Goal: Transaction & Acquisition: Purchase product/service

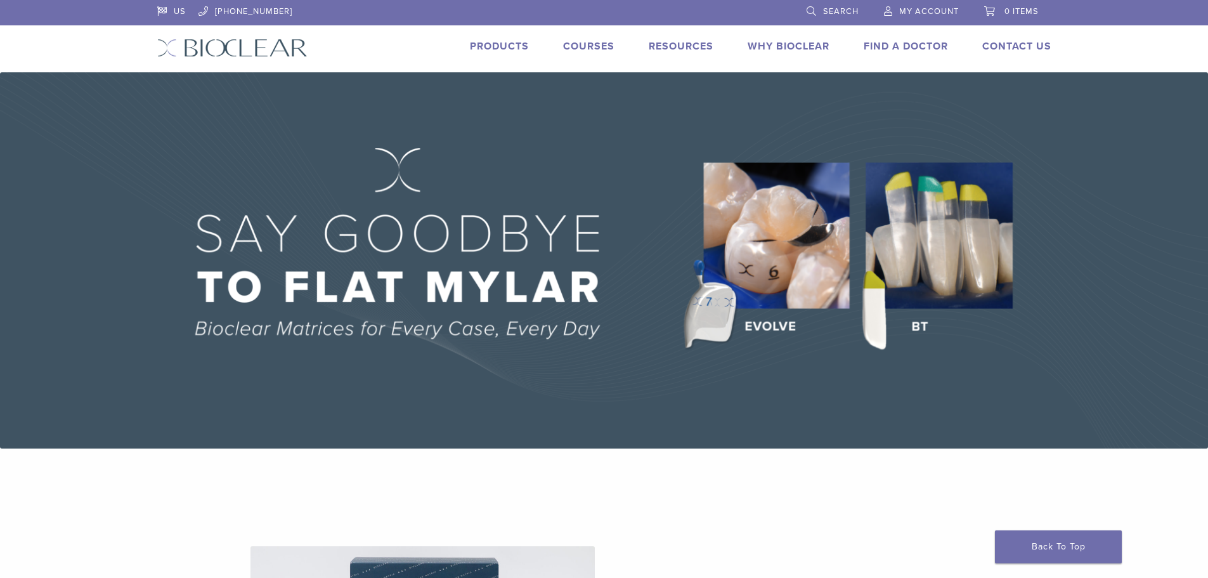
click at [481, 46] on link "Products" at bounding box center [499, 46] width 59 height 13
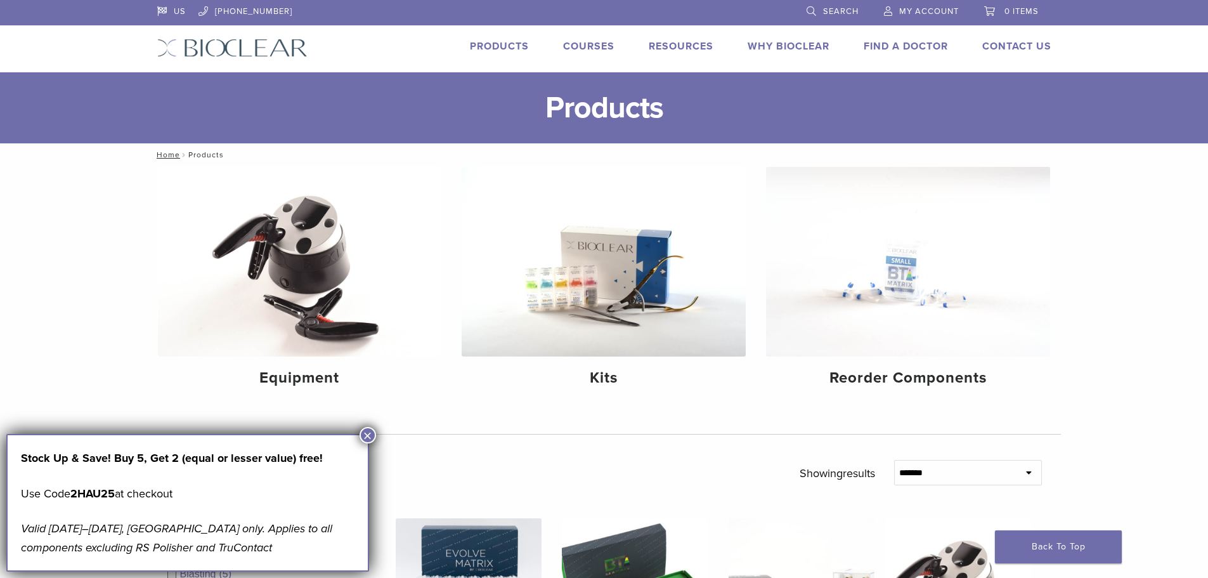
click at [371, 435] on button "×" at bounding box center [368, 435] width 16 height 16
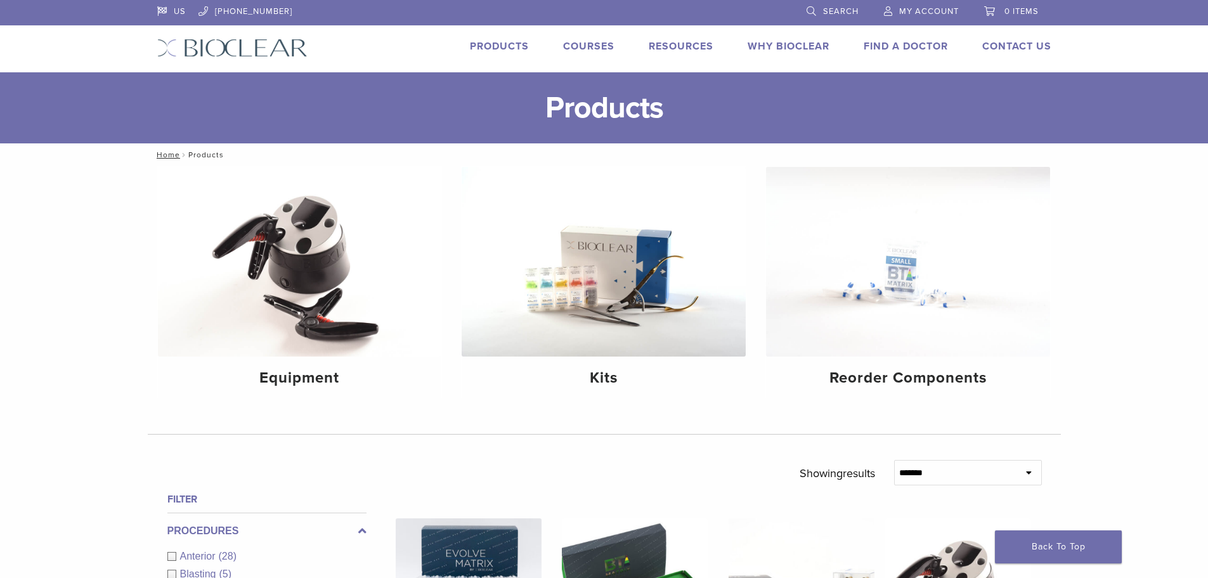
click at [504, 45] on link "Products" at bounding box center [499, 46] width 59 height 13
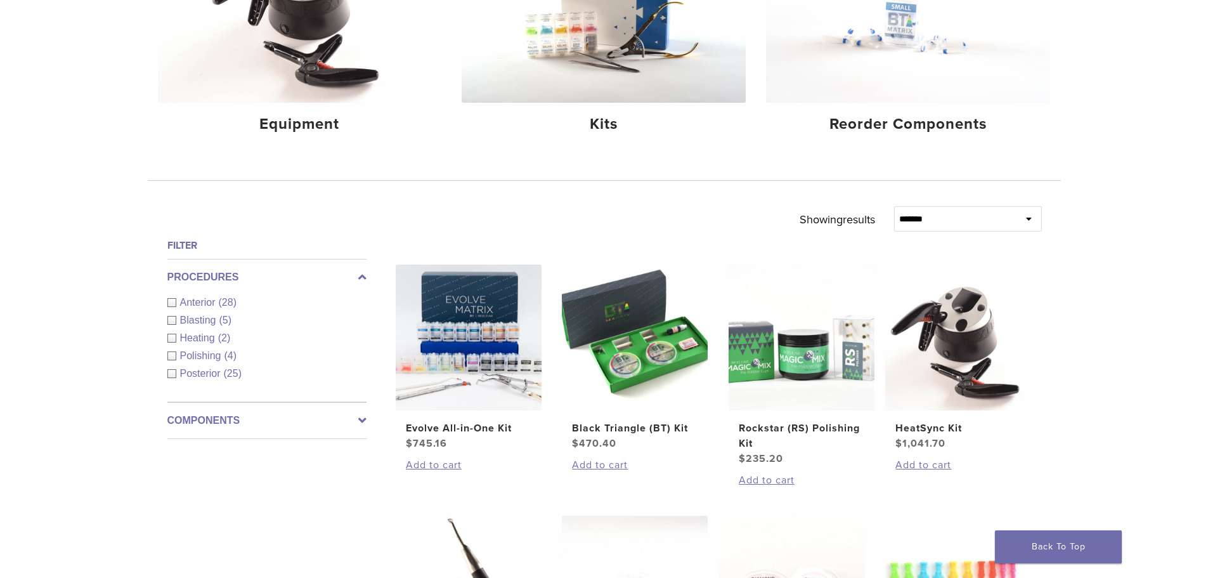
click at [221, 370] on span "Posterior" at bounding box center [202, 373] width 44 height 11
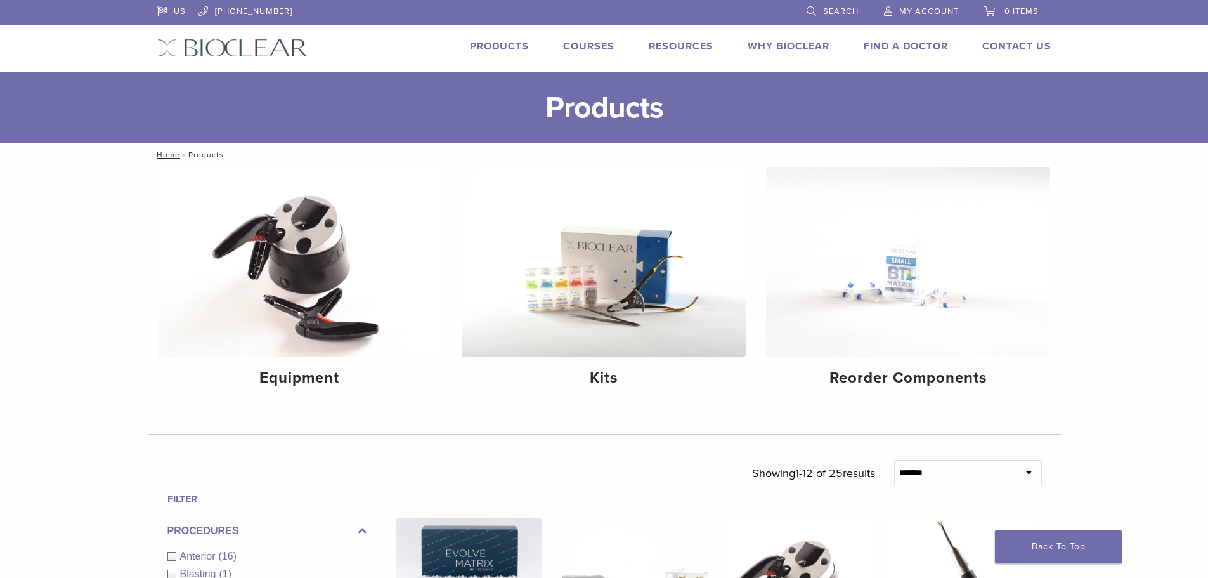
click at [826, 15] on span "Search" at bounding box center [841, 11] width 36 height 10
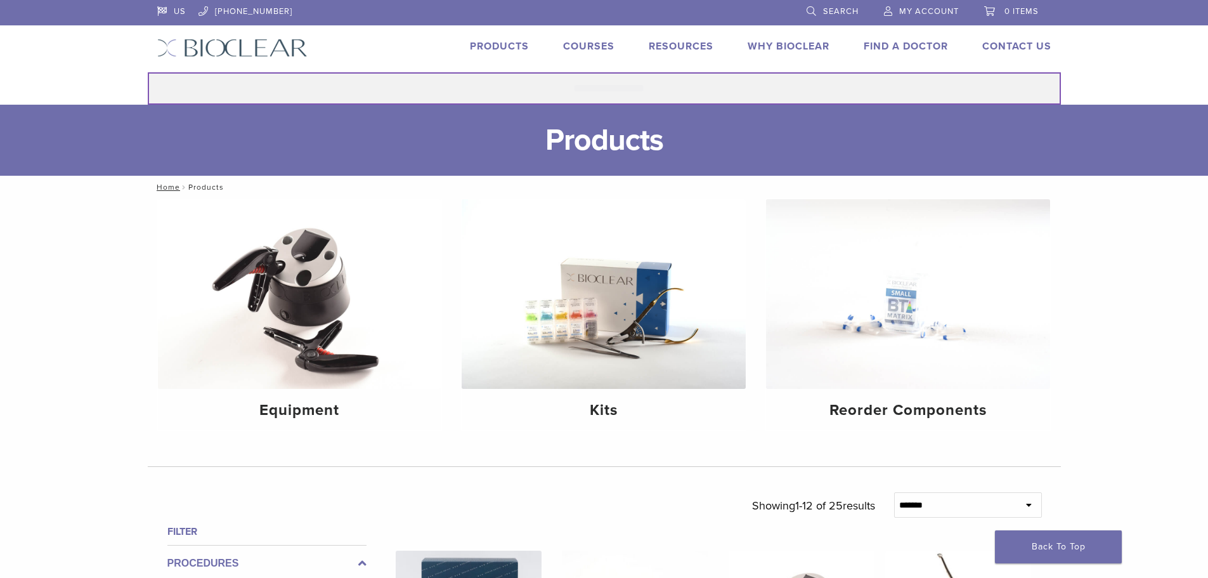
click at [655, 94] on input "Search for:" at bounding box center [604, 88] width 913 height 32
type input "*******"
click at [147, 72] on button "Search" at bounding box center [147, 72] width 1 height 1
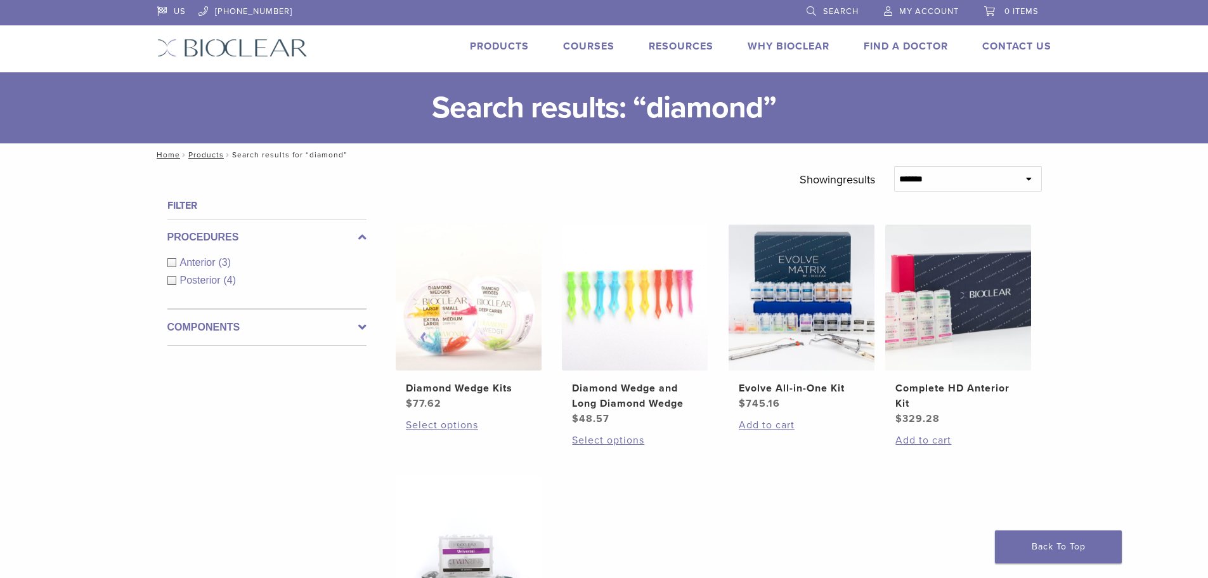
click at [228, 262] on span "(3)" at bounding box center [225, 262] width 13 height 11
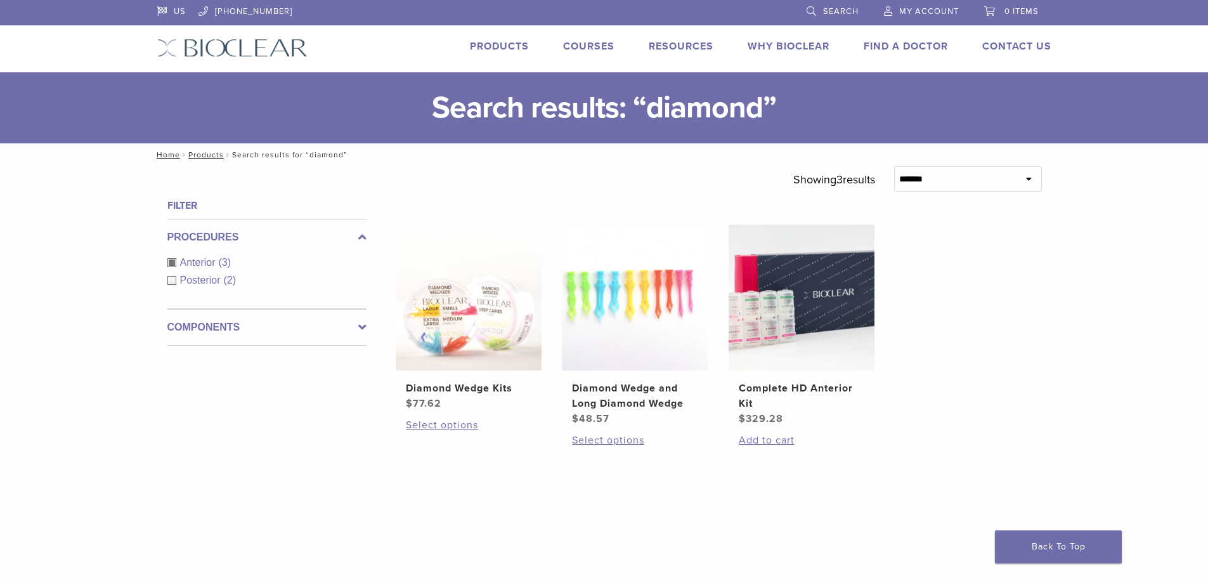
click at [224, 276] on span "(2)" at bounding box center [230, 280] width 13 height 11
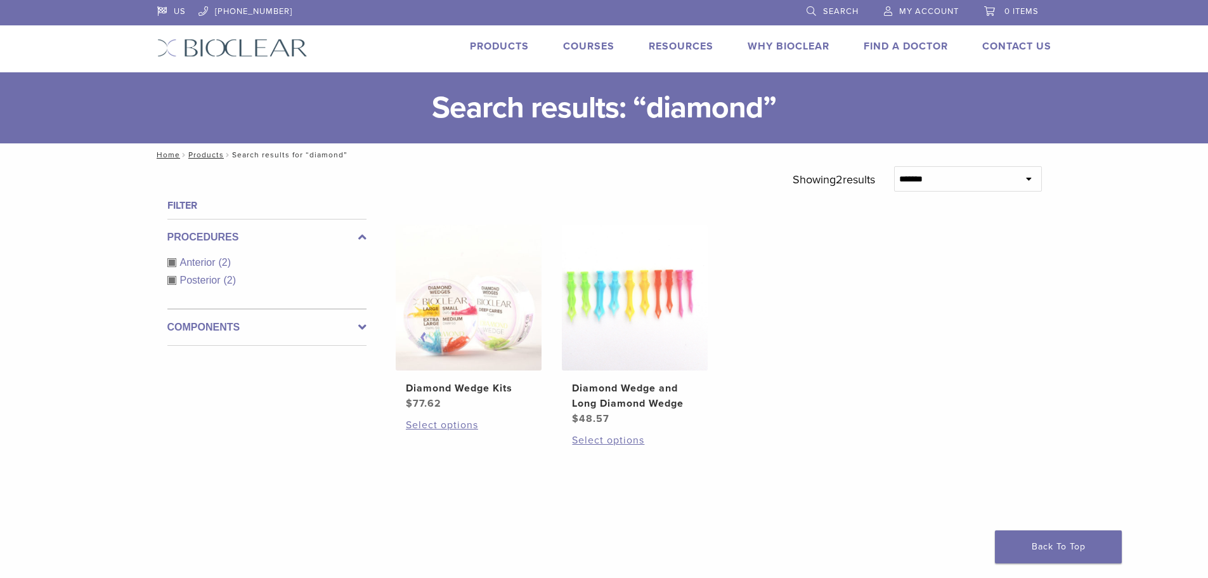
click at [224, 264] on span "(2)" at bounding box center [225, 262] width 13 height 11
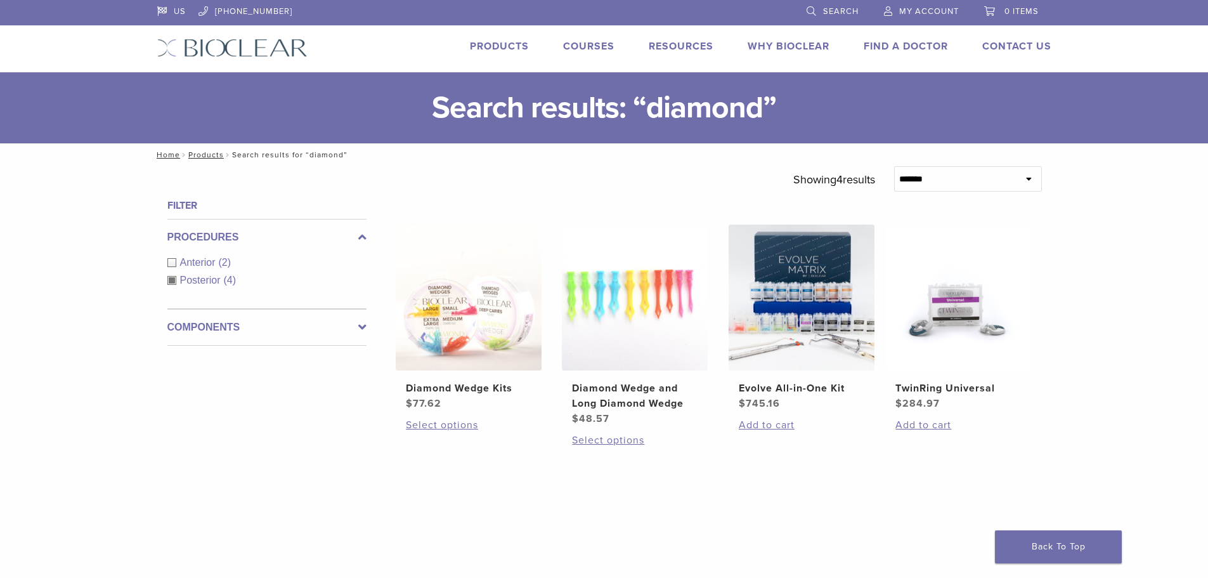
click at [223, 278] on span "Posterior" at bounding box center [202, 280] width 44 height 11
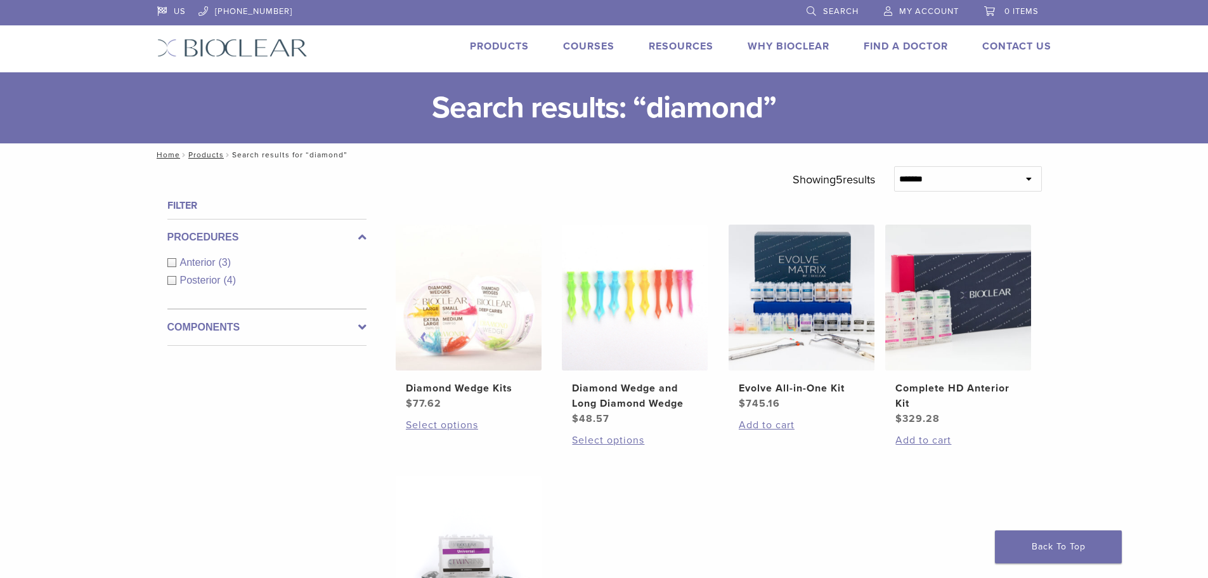
click at [809, 17] on link "Search" at bounding box center [833, 9] width 52 height 19
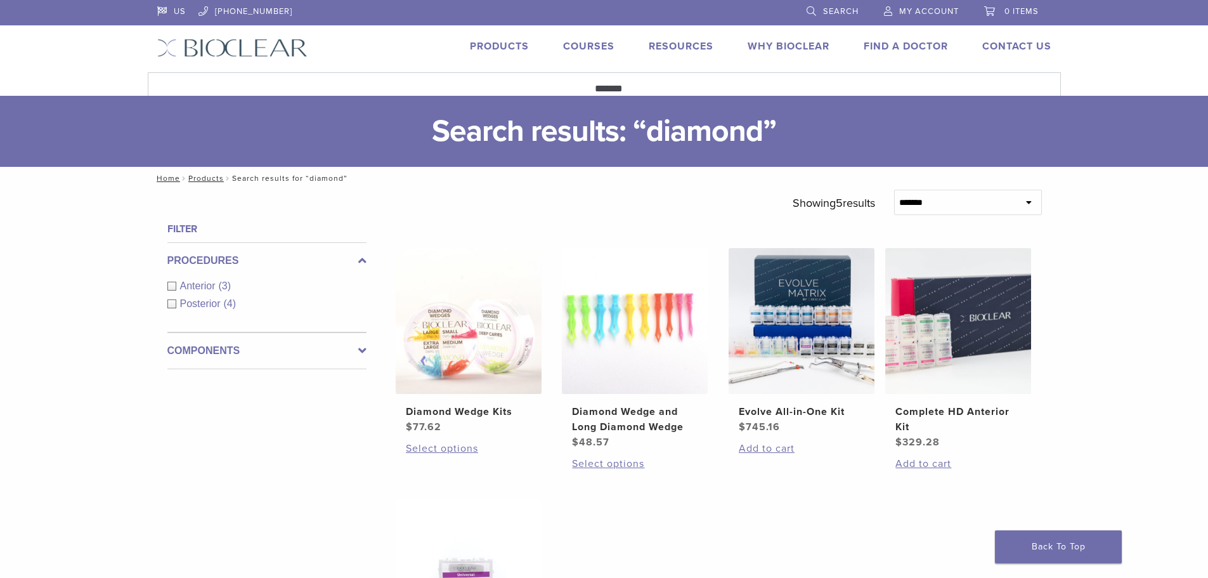
click at [813, 10] on link "Search" at bounding box center [833, 9] width 52 height 19
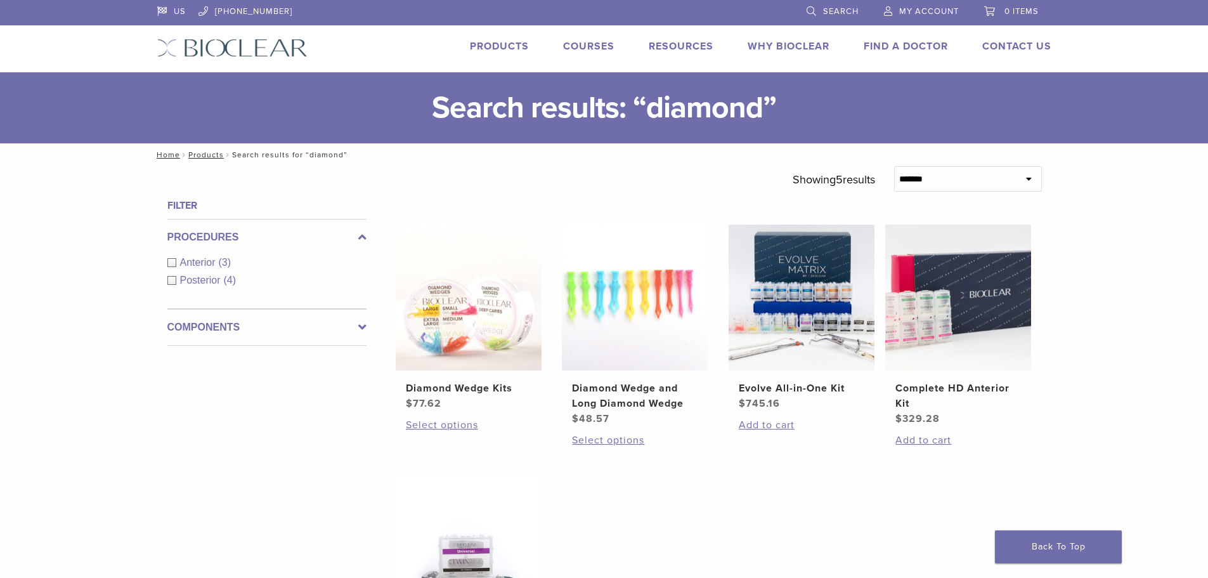
click at [837, 15] on span "Search" at bounding box center [841, 11] width 36 height 10
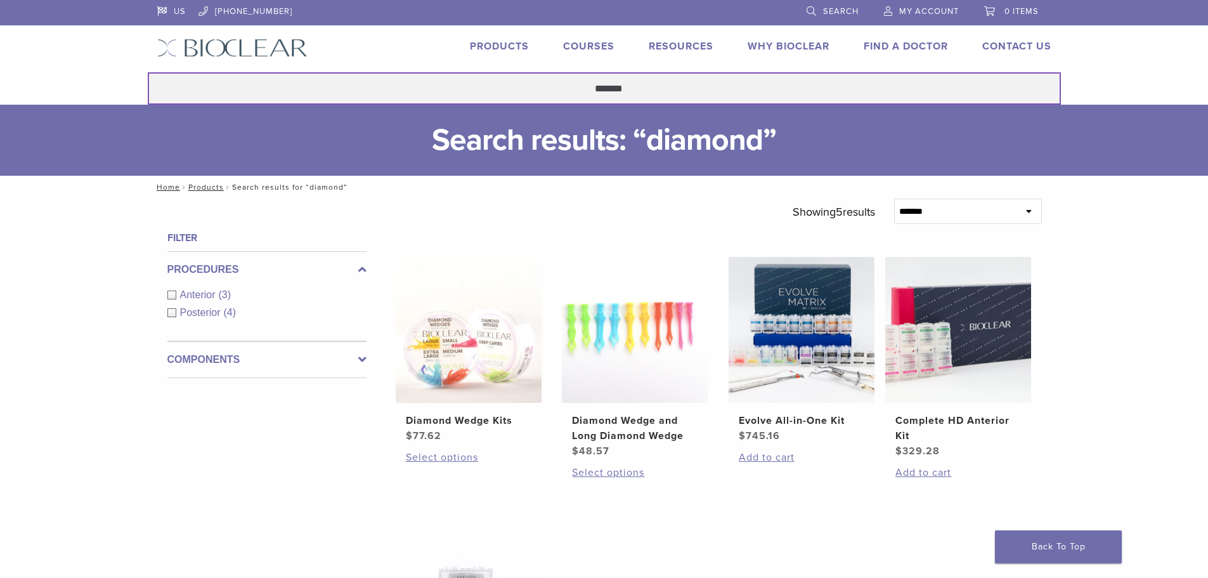
click at [705, 80] on input "*******" at bounding box center [604, 88] width 913 height 32
type input "*********"
click at [147, 72] on button "Search" at bounding box center [147, 72] width 1 height 1
